Goal: Transaction & Acquisition: Subscribe to service/newsletter

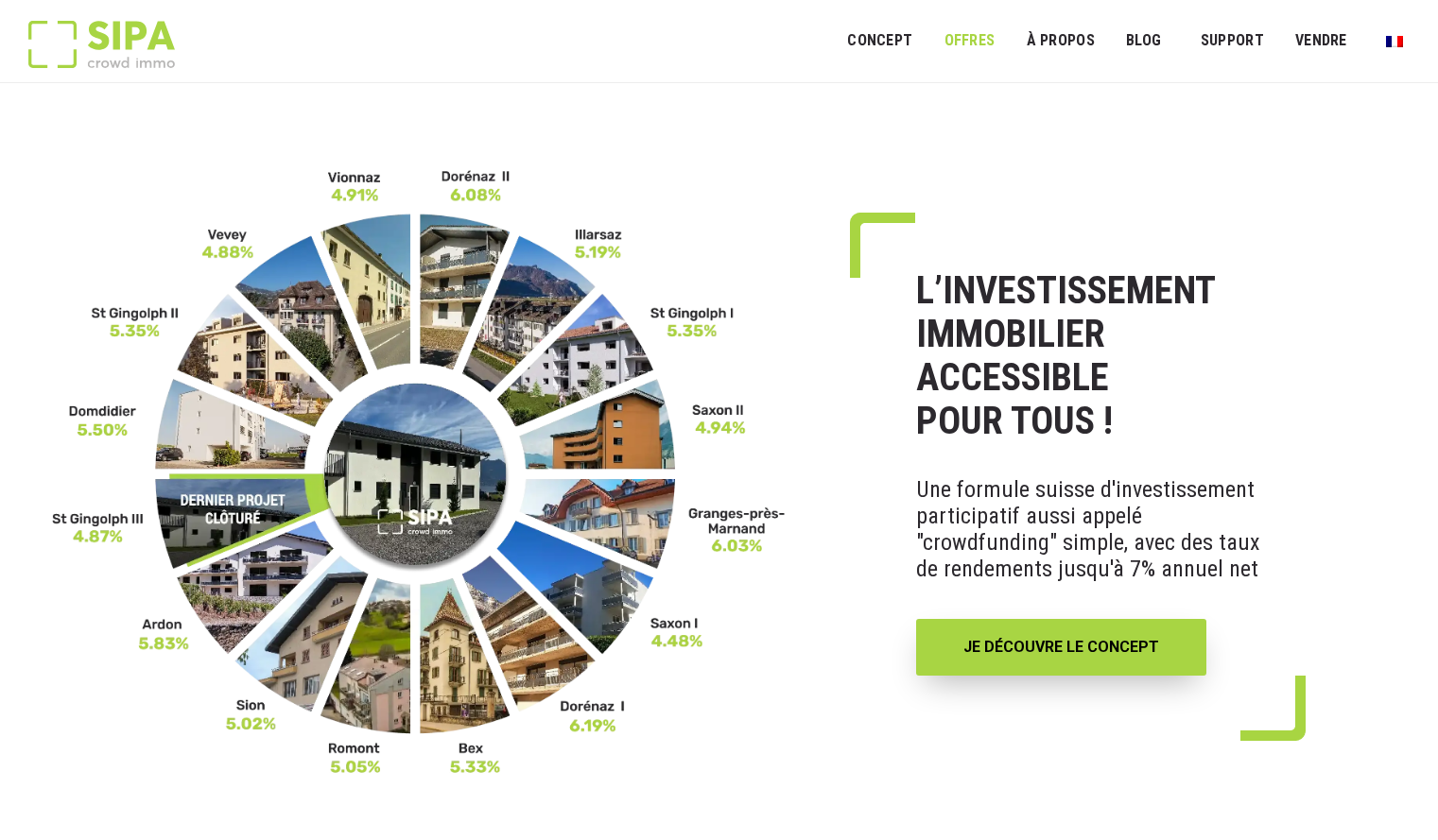
click at [966, 49] on link "OFFRES" at bounding box center [969, 41] width 76 height 43
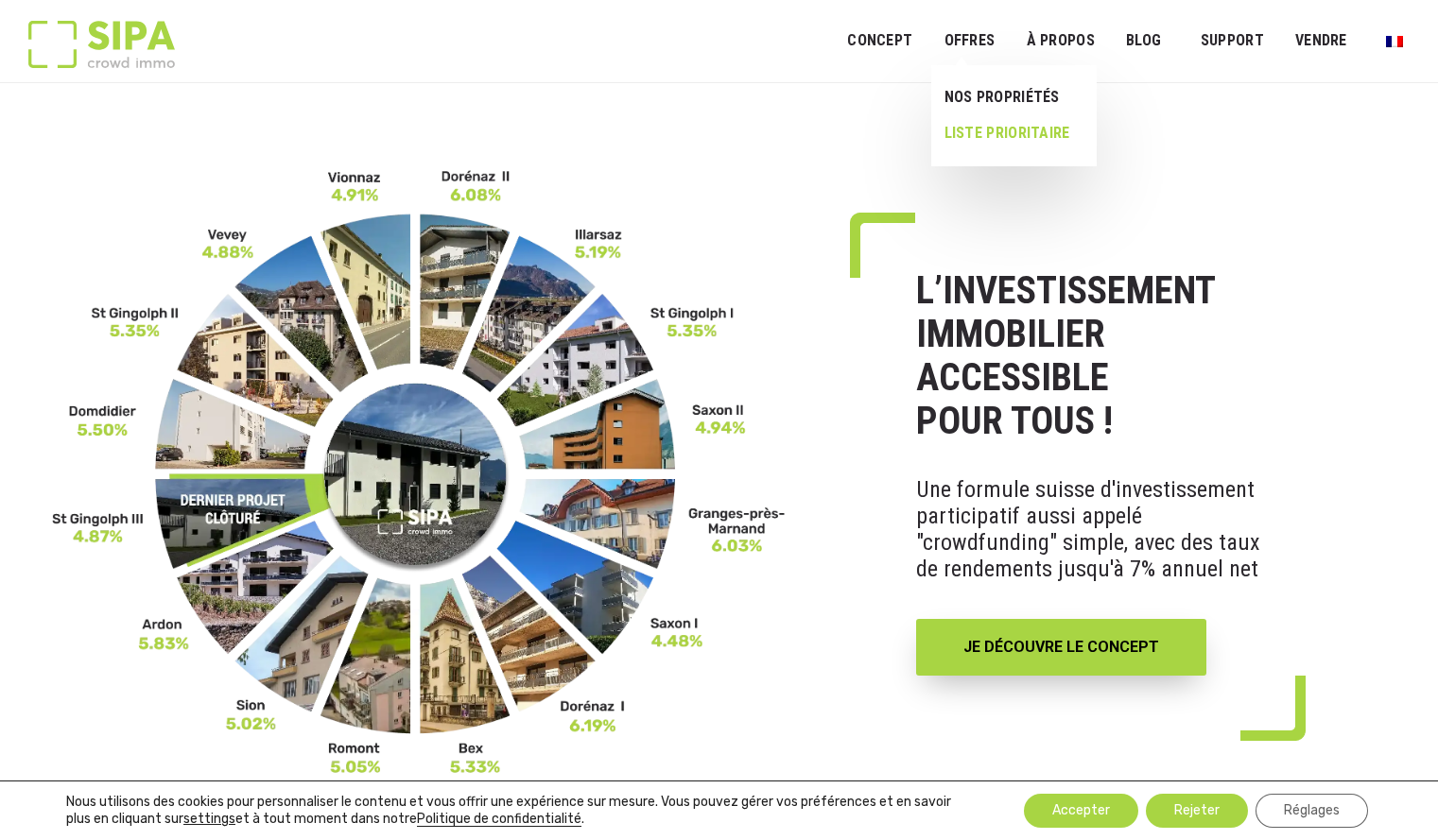
click at [978, 134] on link "LISTE PRIORITAIRE" at bounding box center [1006, 133] width 150 height 36
